Goal: Task Accomplishment & Management: Manage account settings

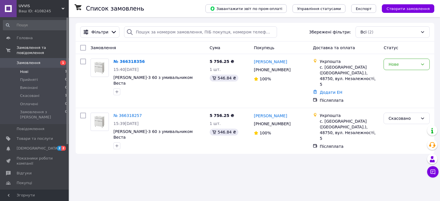
click at [28, 69] on span "Нові" at bounding box center [24, 71] width 8 height 5
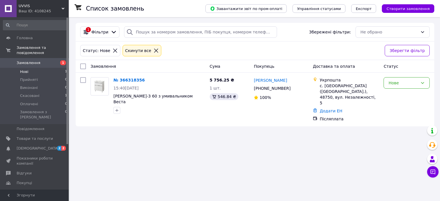
click at [30, 60] on span "Замовлення" at bounding box center [29, 62] width 24 height 5
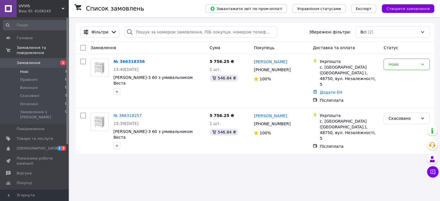
click at [29, 68] on li "Нові 1" at bounding box center [35, 72] width 70 height 8
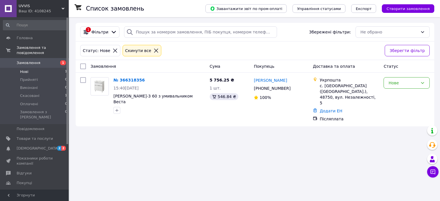
click at [28, 60] on span "Замовлення" at bounding box center [29, 62] width 24 height 5
